Goal: Task Accomplishment & Management: Complete application form

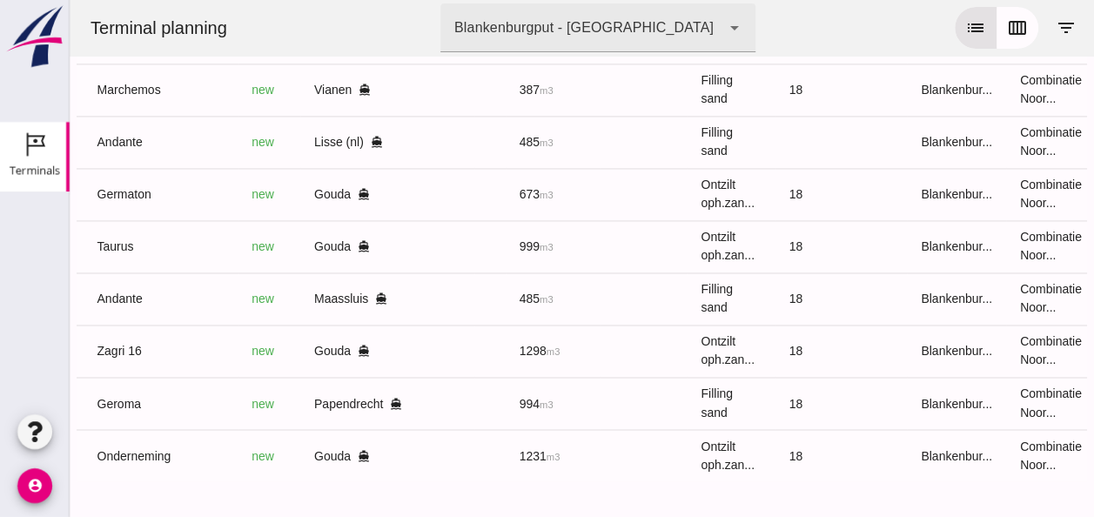
scroll to position [0, 466]
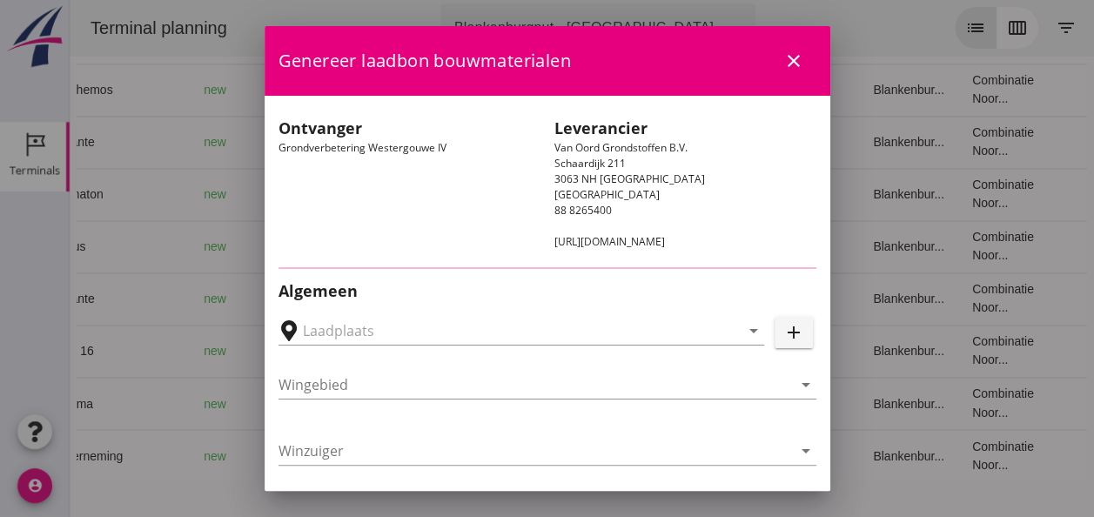
type input "Loswal Fa. J. Bos&Zonen, [GEOGRAPHIC_DATA]"
type input "Zagri 16"
type input "[PERSON_NAME]"
type input "1298"
type input "Ontzilt oph.zand [75] (6120)"
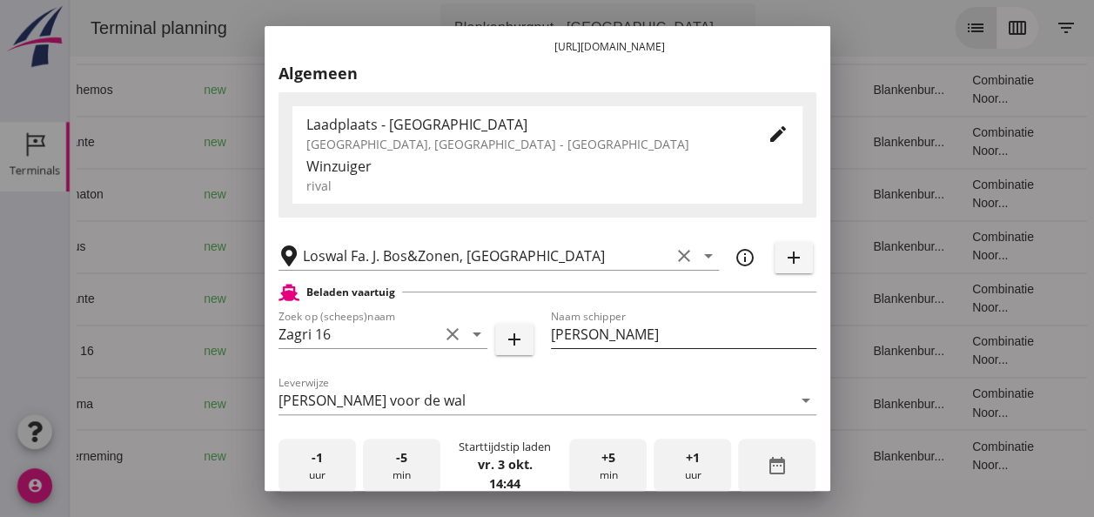
scroll to position [348, 0]
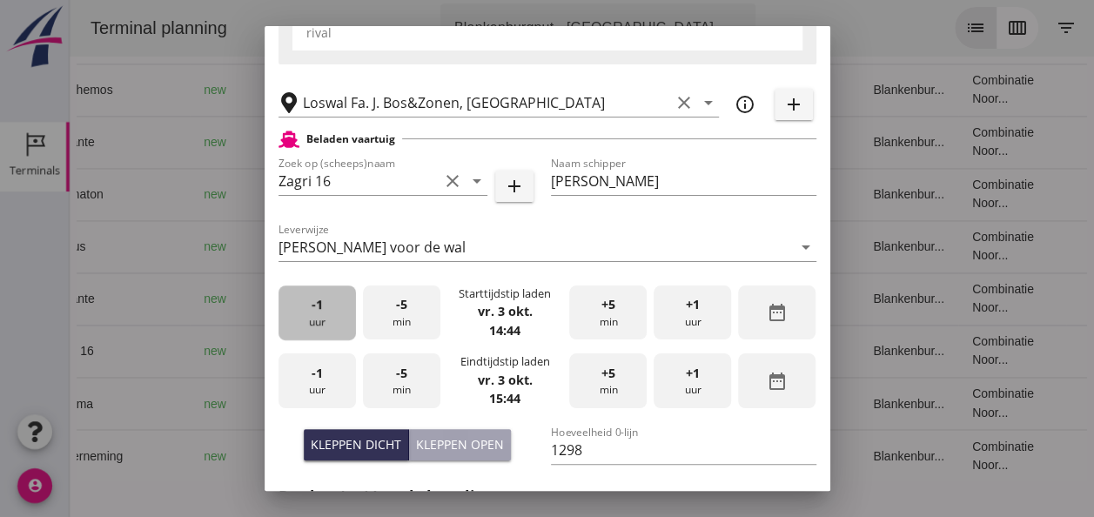
click at [320, 311] on span "-1" at bounding box center [317, 304] width 11 height 19
drag, startPoint x: 319, startPoint y: 317, endPoint x: 342, endPoint y: 317, distance: 23.5
click at [320, 317] on div "-1 uur" at bounding box center [317, 313] width 77 height 55
click at [603, 320] on div "+5 min" at bounding box center [607, 313] width 77 height 55
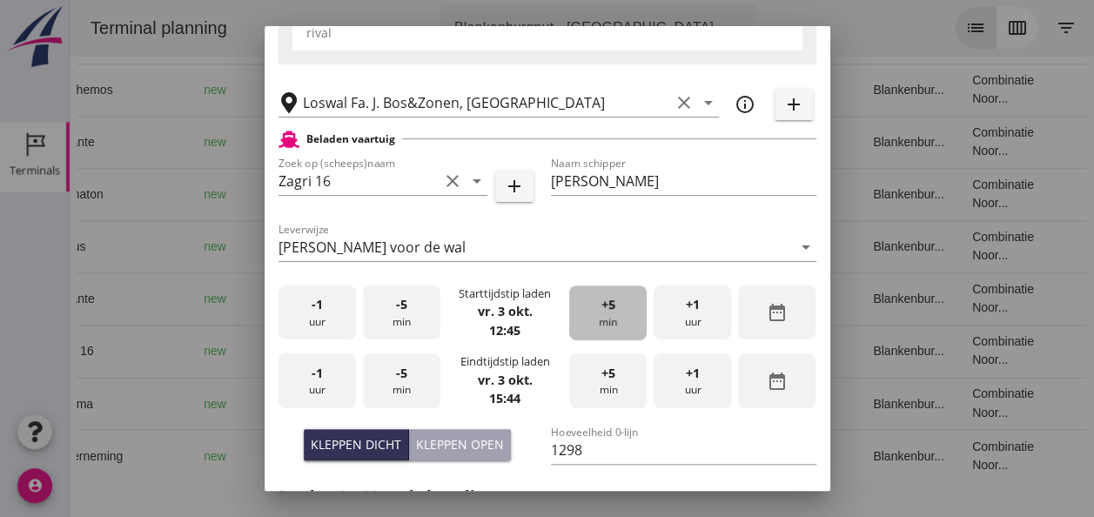
click at [603, 320] on div "+5 min" at bounding box center [607, 313] width 77 height 55
click at [603, 319] on div "+5 min" at bounding box center [607, 313] width 77 height 55
click at [414, 321] on div "-5 min" at bounding box center [401, 313] width 77 height 55
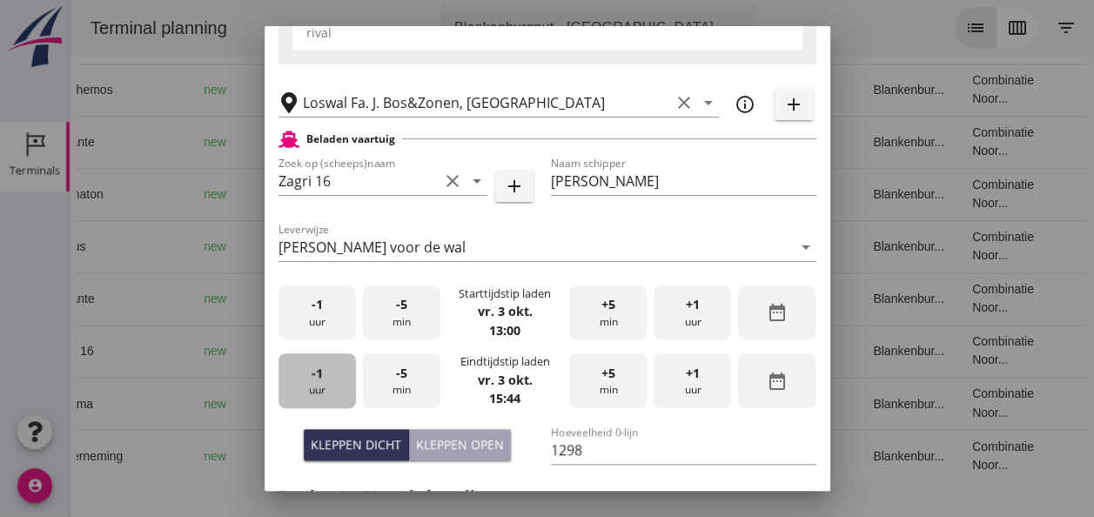
click at [317, 385] on div "-1 uur" at bounding box center [317, 381] width 77 height 55
click at [399, 388] on div "-5 min" at bounding box center [401, 381] width 77 height 55
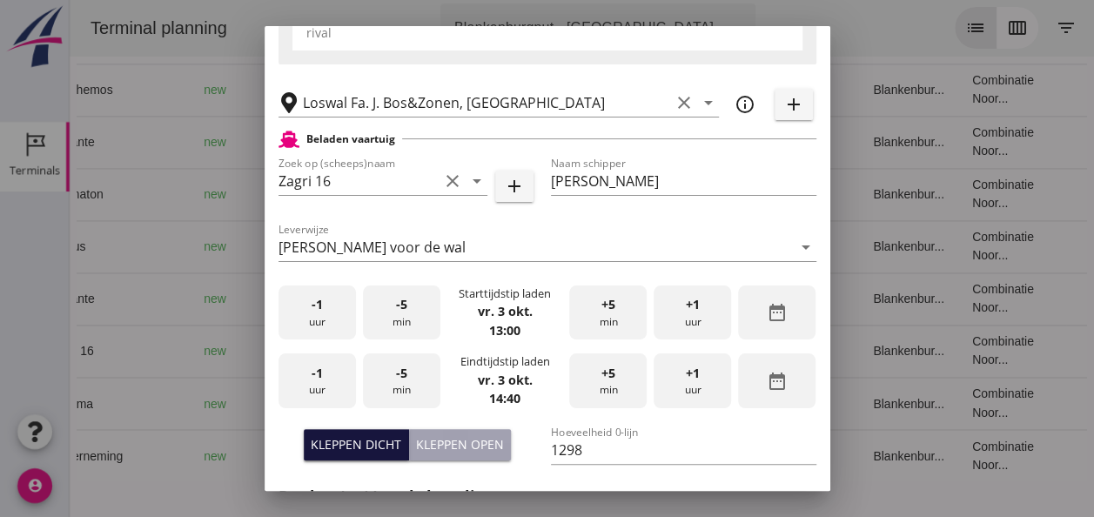
click at [366, 441] on div "Kleppen dicht" at bounding box center [356, 444] width 91 height 18
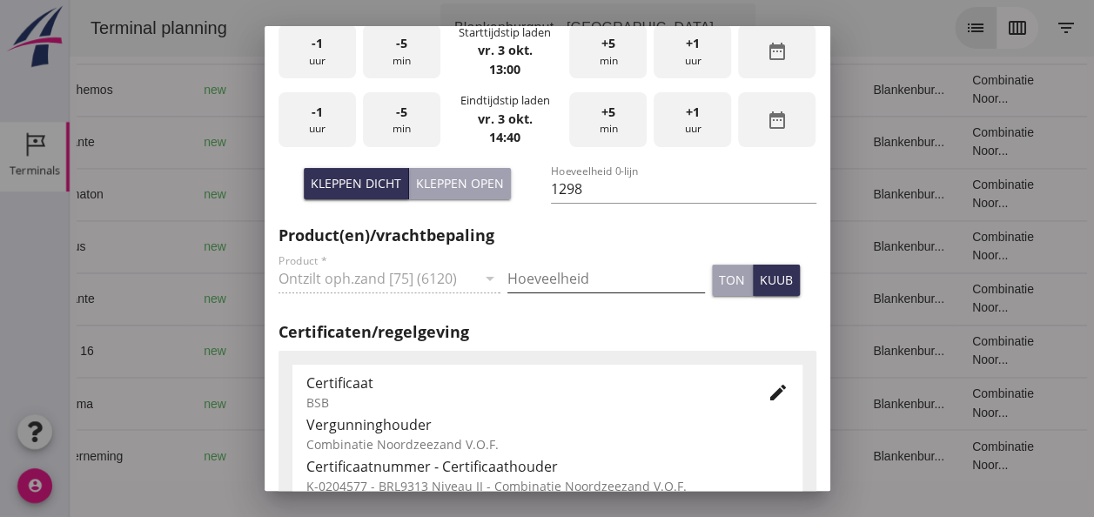
click at [543, 279] on input "Hoeveelheid" at bounding box center [607, 279] width 198 height 28
type input "1298"
click at [764, 275] on div "kuub" at bounding box center [776, 280] width 33 height 18
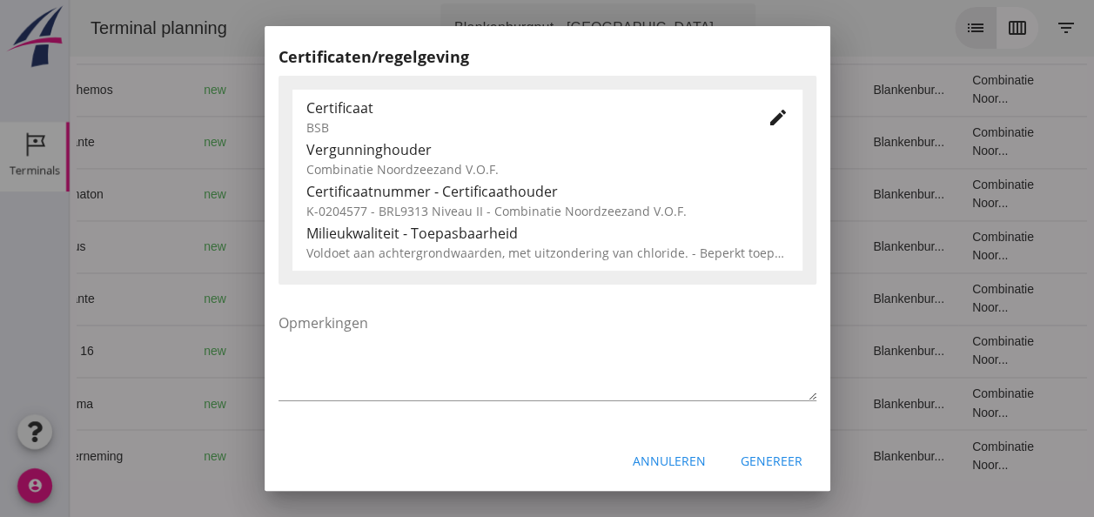
scroll to position [887, 0]
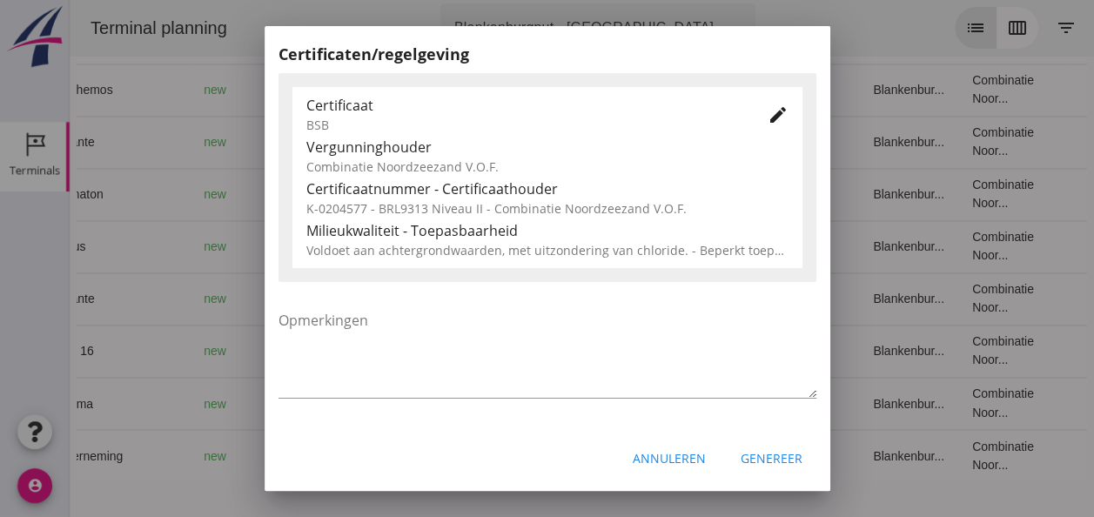
click at [771, 118] on icon "edit" at bounding box center [778, 114] width 21 height 21
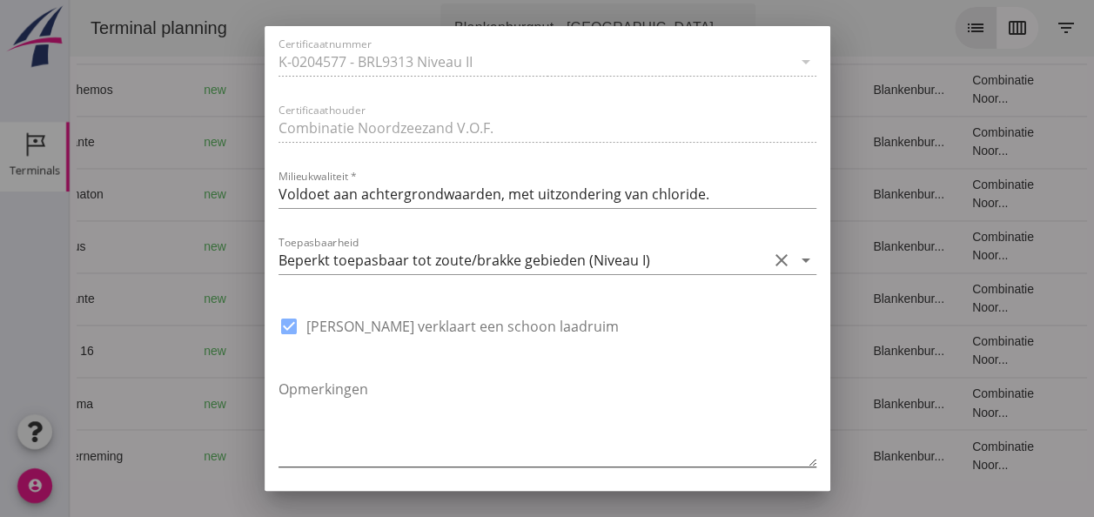
scroll to position [1319, 0]
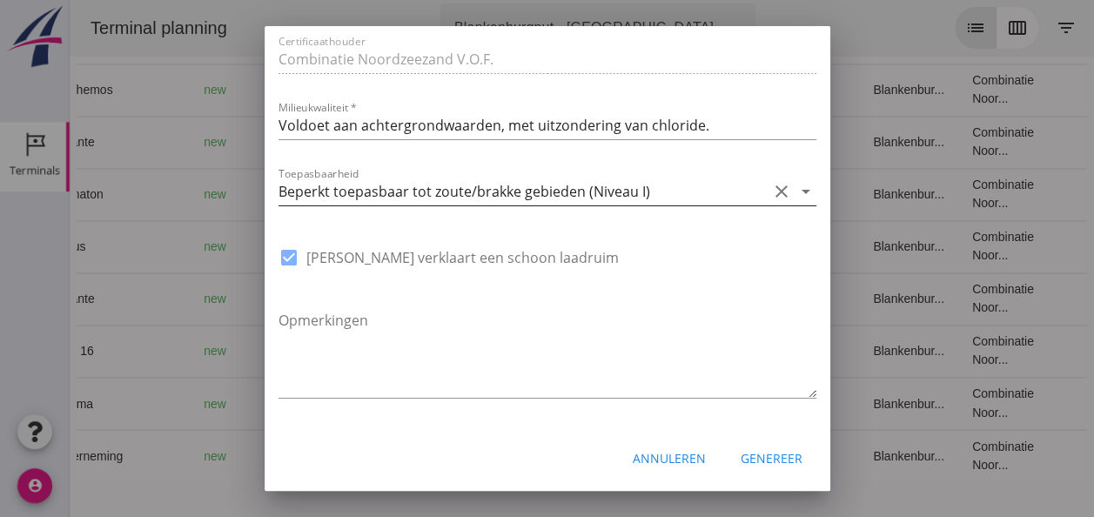
click at [796, 192] on icon "arrow_drop_down" at bounding box center [806, 191] width 21 height 21
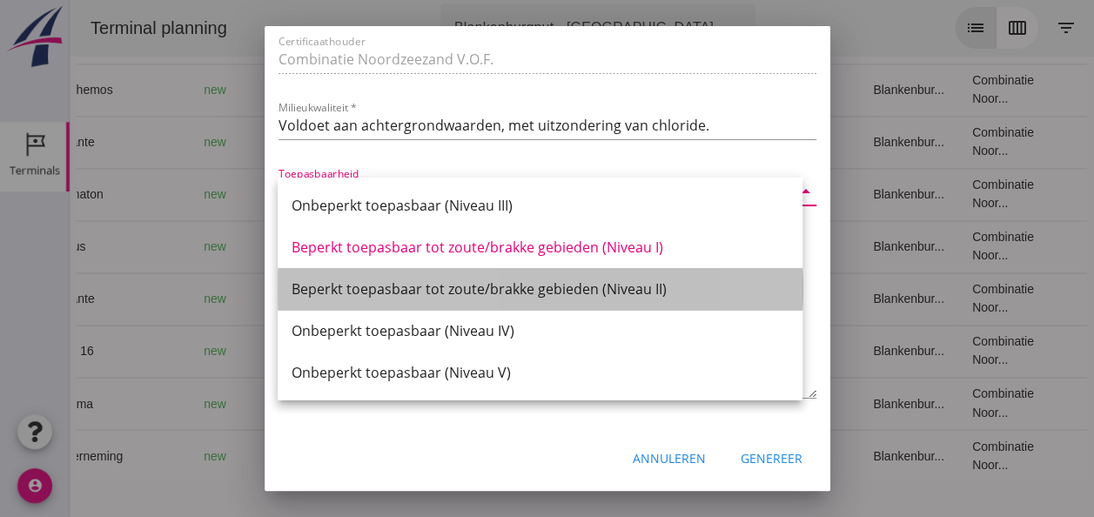
click at [620, 287] on div "Beperkt toepasbaar tot zoute/brakke gebieden (Niveau II)" at bounding box center [540, 289] width 497 height 21
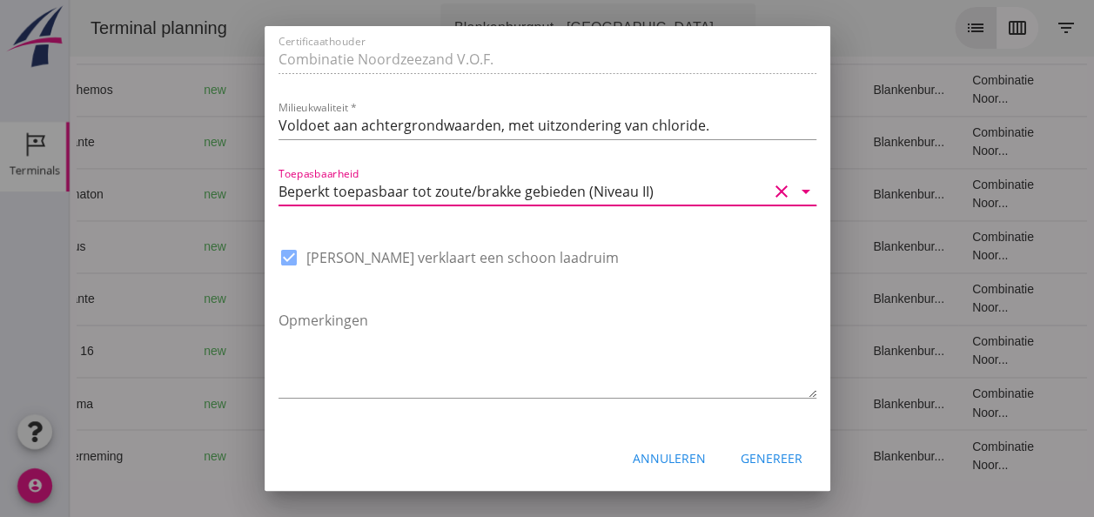
click at [778, 460] on div "Genereer" at bounding box center [772, 458] width 62 height 18
